Goal: Complete application form

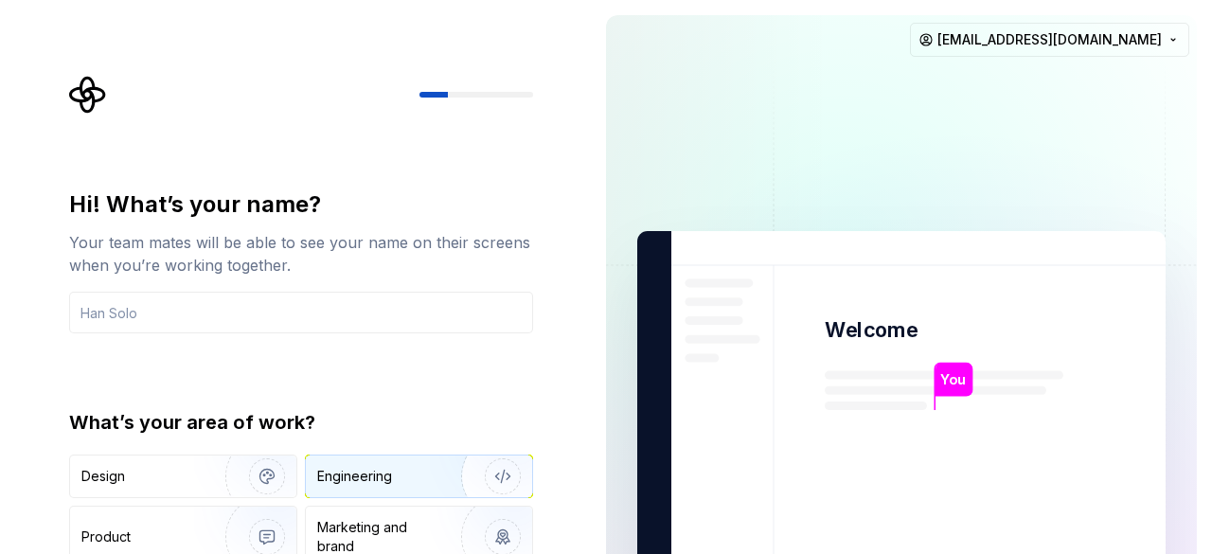
click at [442, 465] on img "button" at bounding box center [490, 476] width 121 height 127
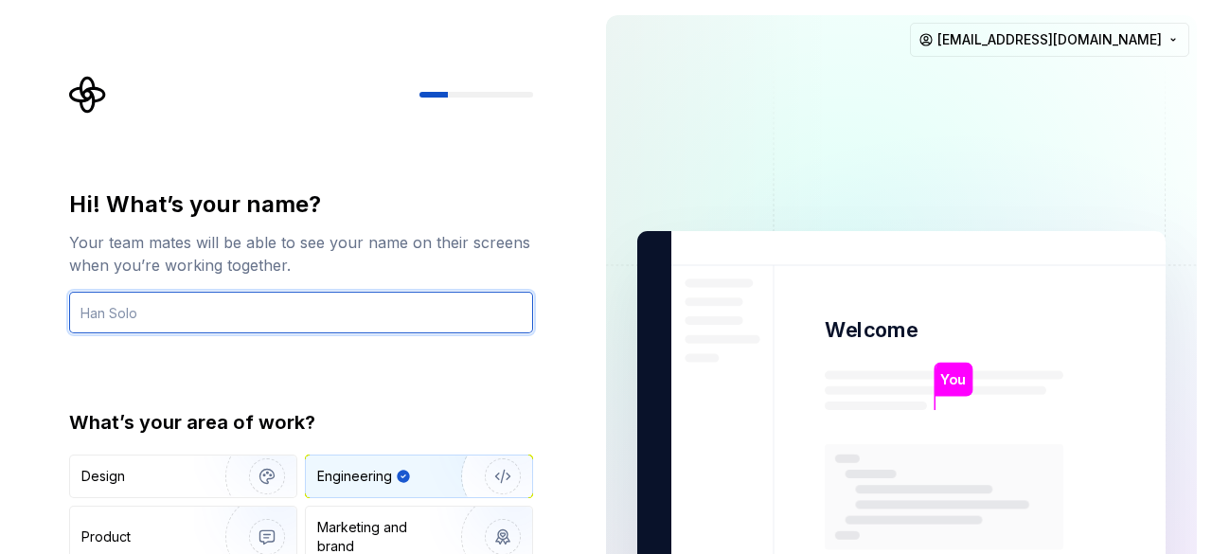
click at [237, 313] on input "text" at bounding box center [301, 313] width 464 height 42
type input "s"
type input "its"
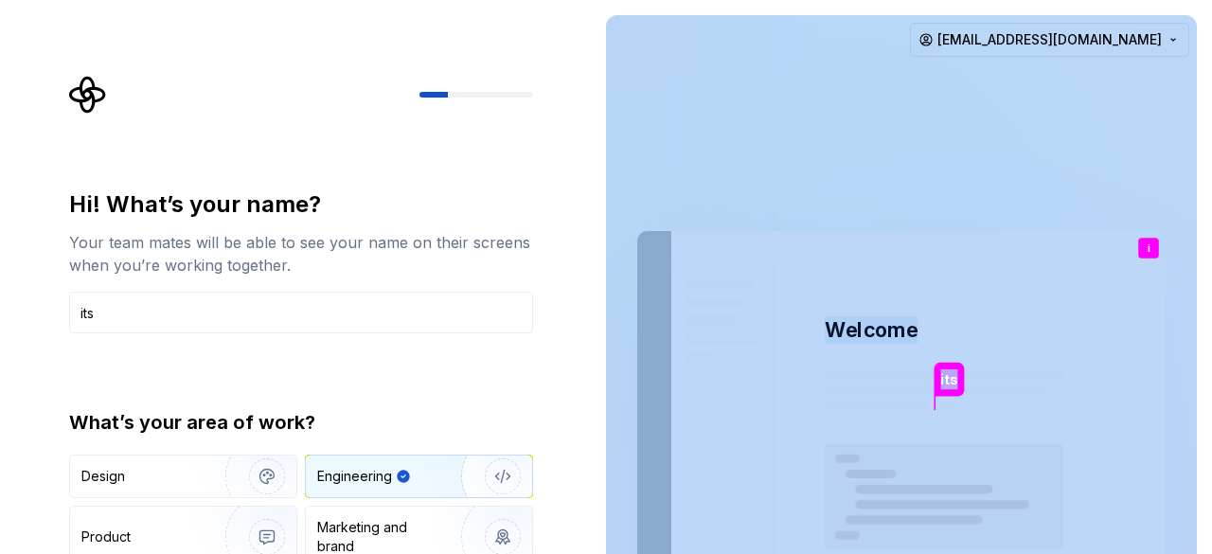
drag, startPoint x: 1147, startPoint y: 240, endPoint x: 1131, endPoint y: 310, distance: 71.9
click at [1131, 310] on div "its Welcome i You T B +3 [PERSON_NAME] [PERSON_NAME]" at bounding box center [901, 427] width 528 height 392
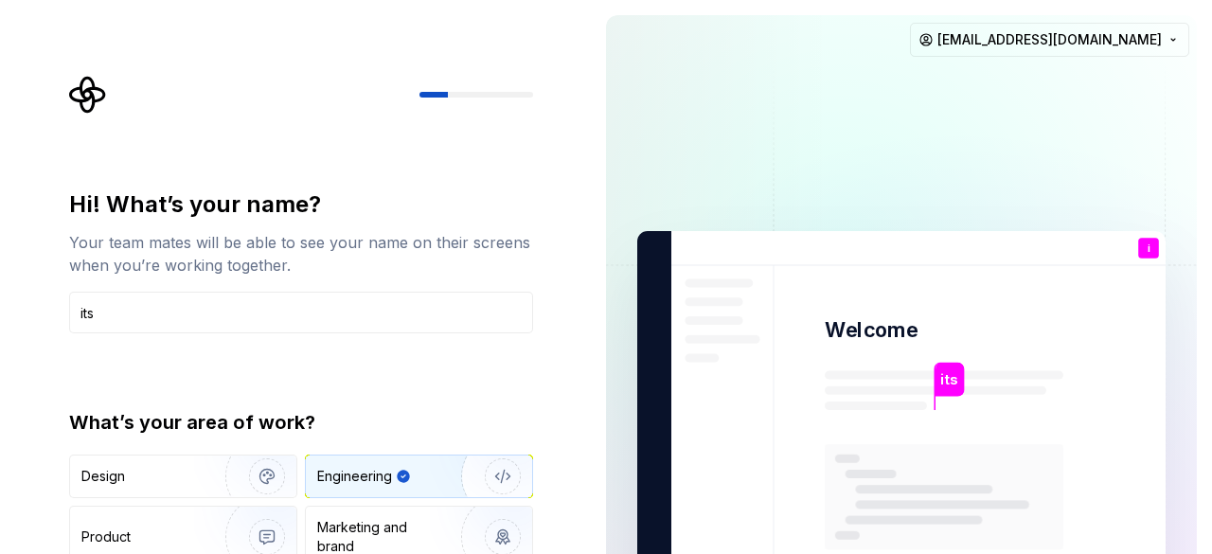
click at [949, 472] on rect at bounding box center [944, 497] width 239 height 106
drag, startPoint x: 491, startPoint y: 71, endPoint x: 505, endPoint y: 187, distance: 117.3
click at [505, 187] on div "Hi! What’s your name? Your team mates will be able to see your name on their sc…" at bounding box center [295, 427] width 591 height 854
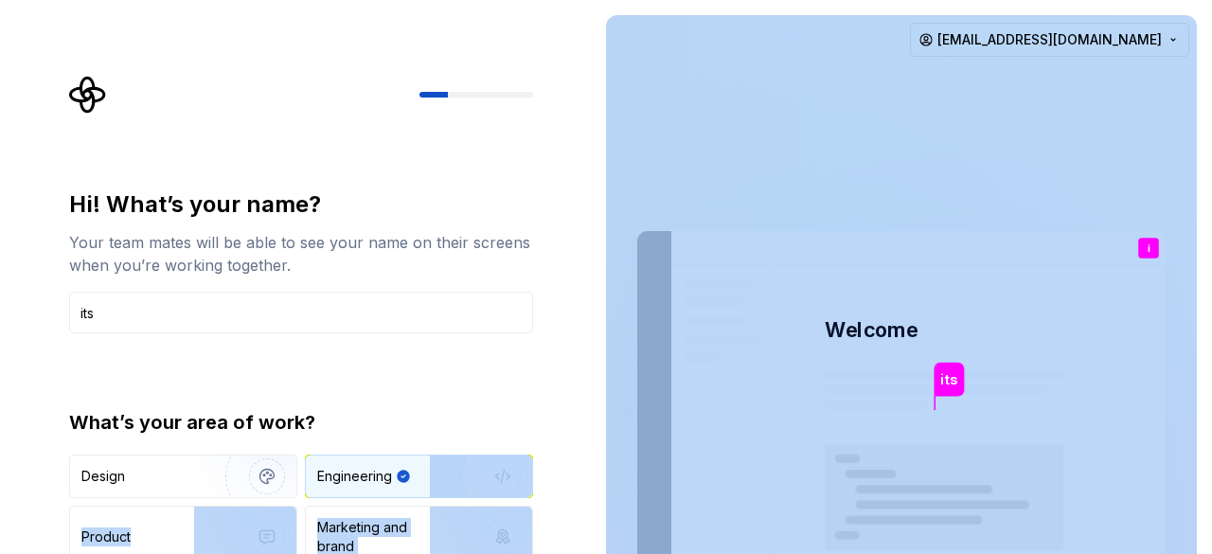
drag, startPoint x: 580, startPoint y: 467, endPoint x: 656, endPoint y: 37, distance: 436.7
click at [656, 37] on div "Hi! What’s your name? Your team mates will be able to see your name on their sc…" at bounding box center [606, 427] width 1212 height 854
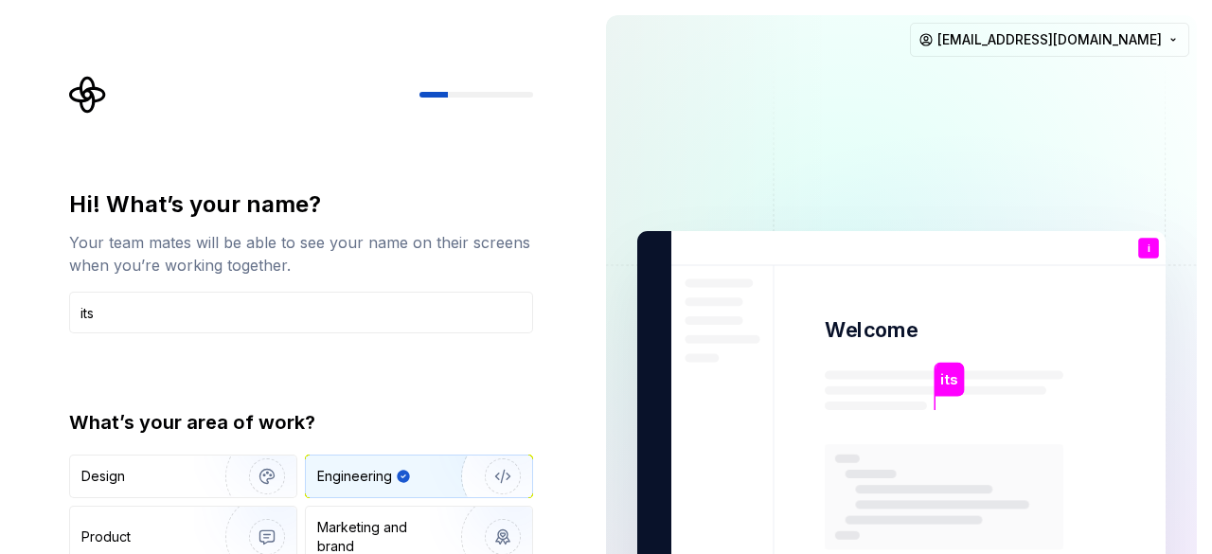
click at [576, 292] on div "Hi! What’s your name? Your team mates will be able to see your name on their sc…" at bounding box center [295, 427] width 591 height 854
click at [198, 476] on img "button" at bounding box center [254, 476] width 121 height 127
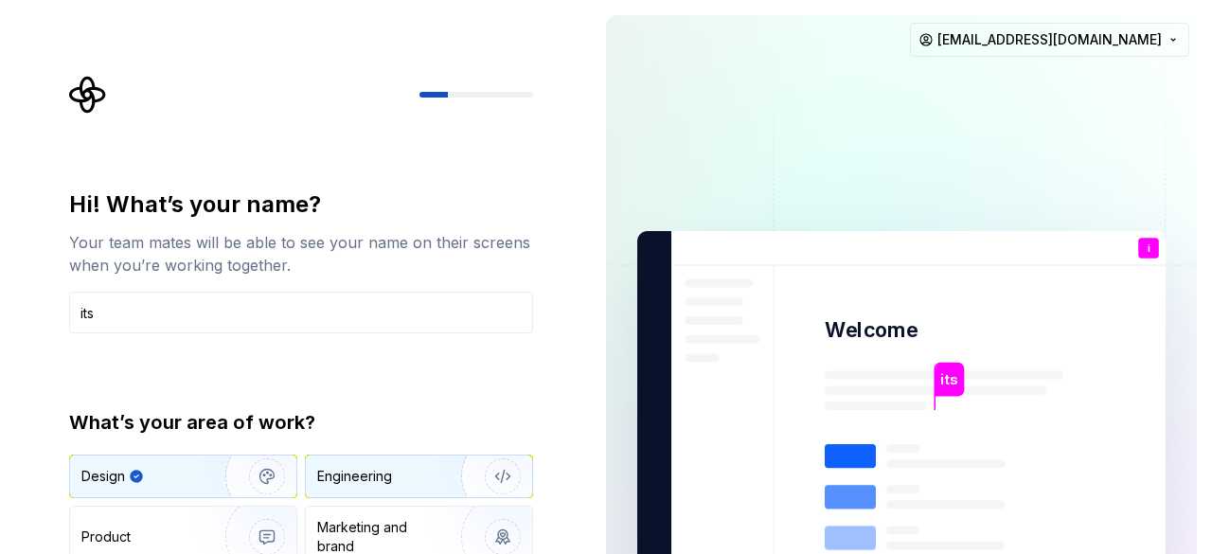
click at [352, 469] on div "Engineering" at bounding box center [354, 476] width 75 height 19
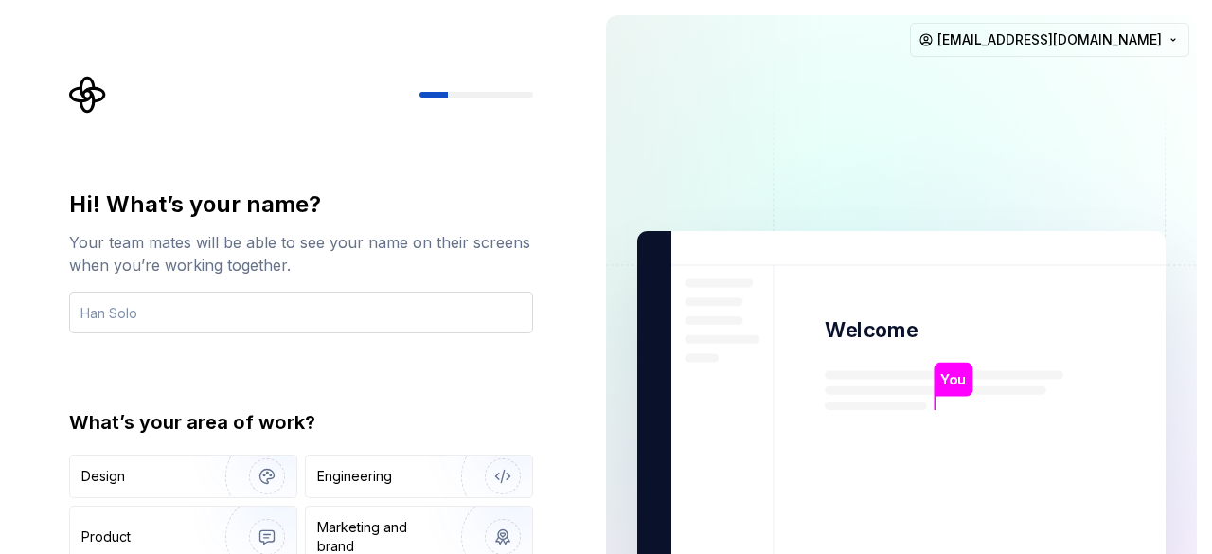
click at [177, 302] on input "text" at bounding box center [301, 313] width 464 height 42
click at [1136, 366] on img at bounding box center [901, 427] width 767 height 895
